Goal: Task Accomplishment & Management: Manage account settings

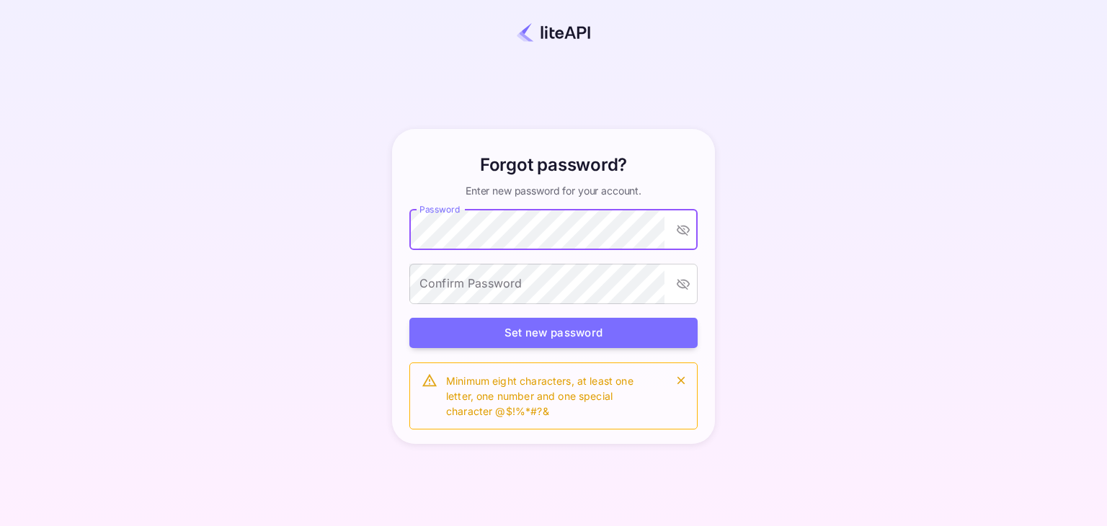
click at [685, 229] on icon "toggle password visibility" at bounding box center [683, 230] width 13 height 11
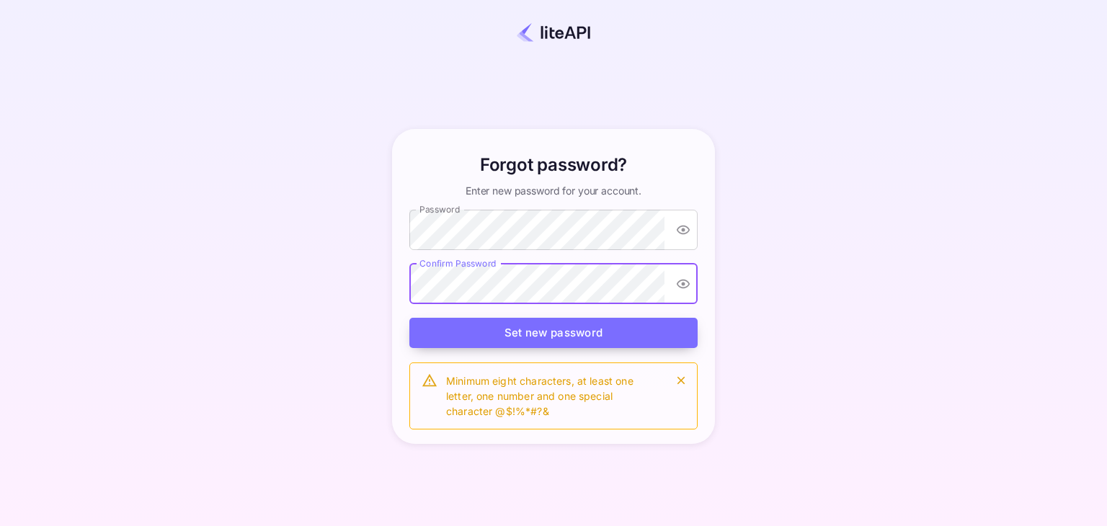
click at [487, 329] on button "Set new password" at bounding box center [553, 333] width 288 height 31
click at [516, 332] on button "Set new password" at bounding box center [553, 333] width 288 height 31
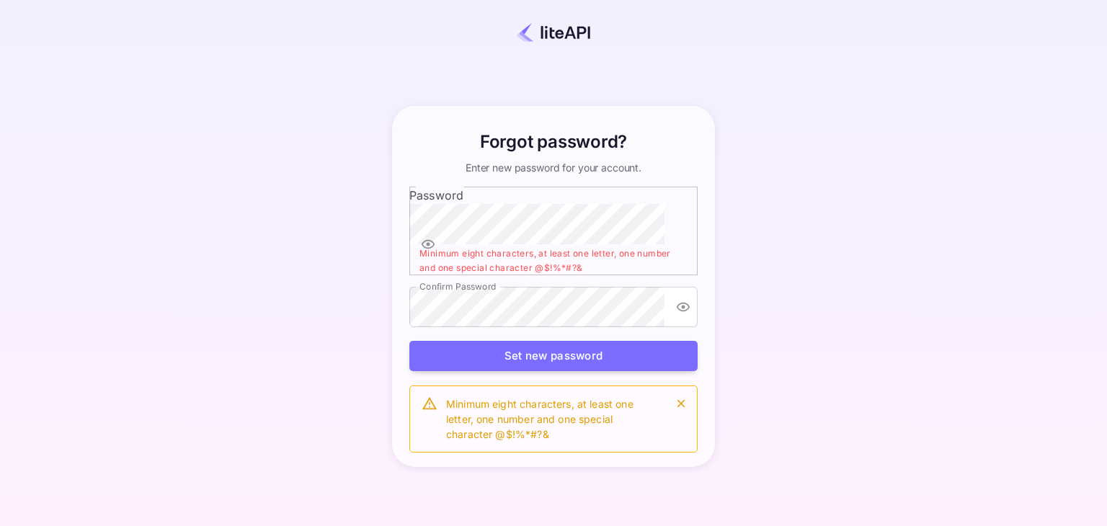
click at [948, 293] on div "Forgot password? Enter new password for your account. Password Password Minimum…" at bounding box center [553, 286] width 980 height 443
click at [467, 341] on button "Set new password" at bounding box center [553, 356] width 288 height 31
click at [510, 341] on button "Set new password" at bounding box center [553, 356] width 288 height 31
